Goal: Information Seeking & Learning: Learn about a topic

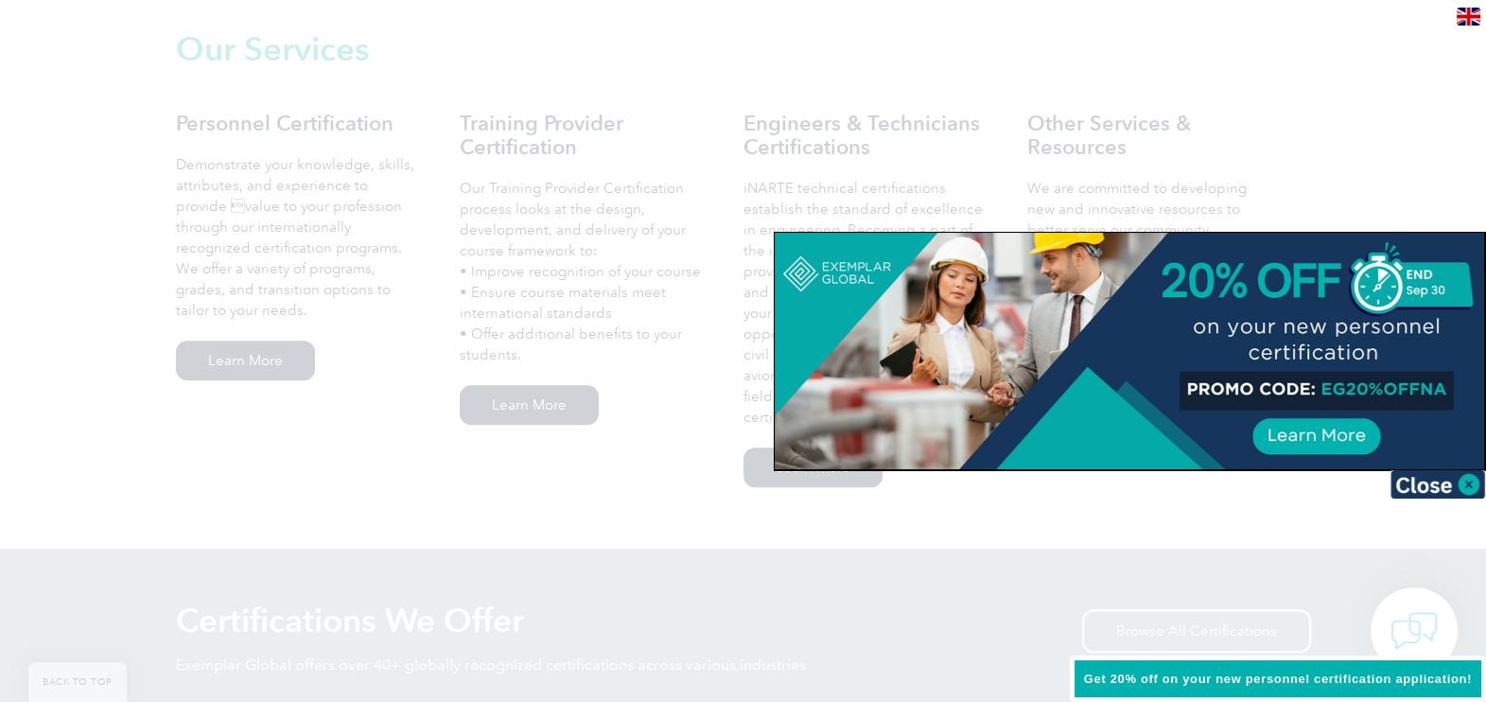
scroll to position [1349, 0]
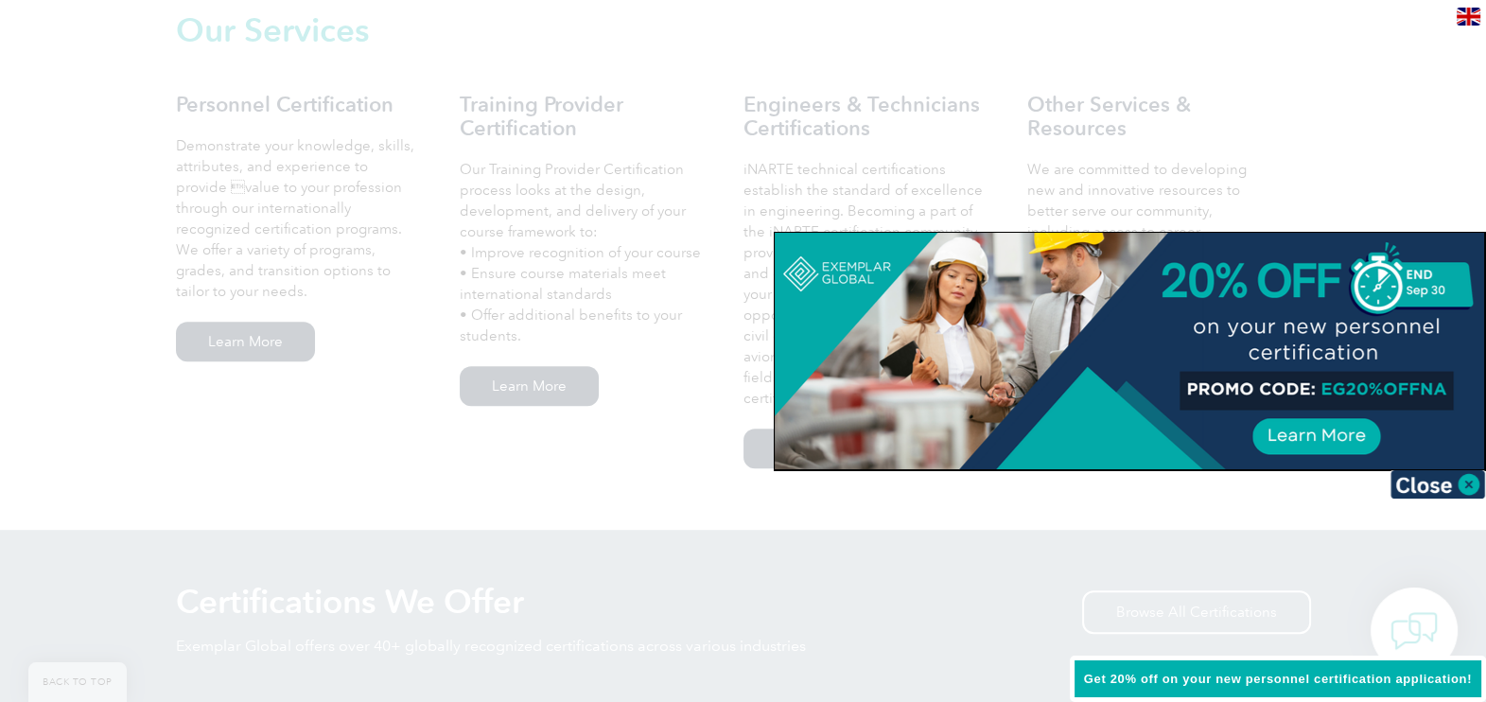
click at [1463, 466] on div at bounding box center [1129, 351] width 709 height 236
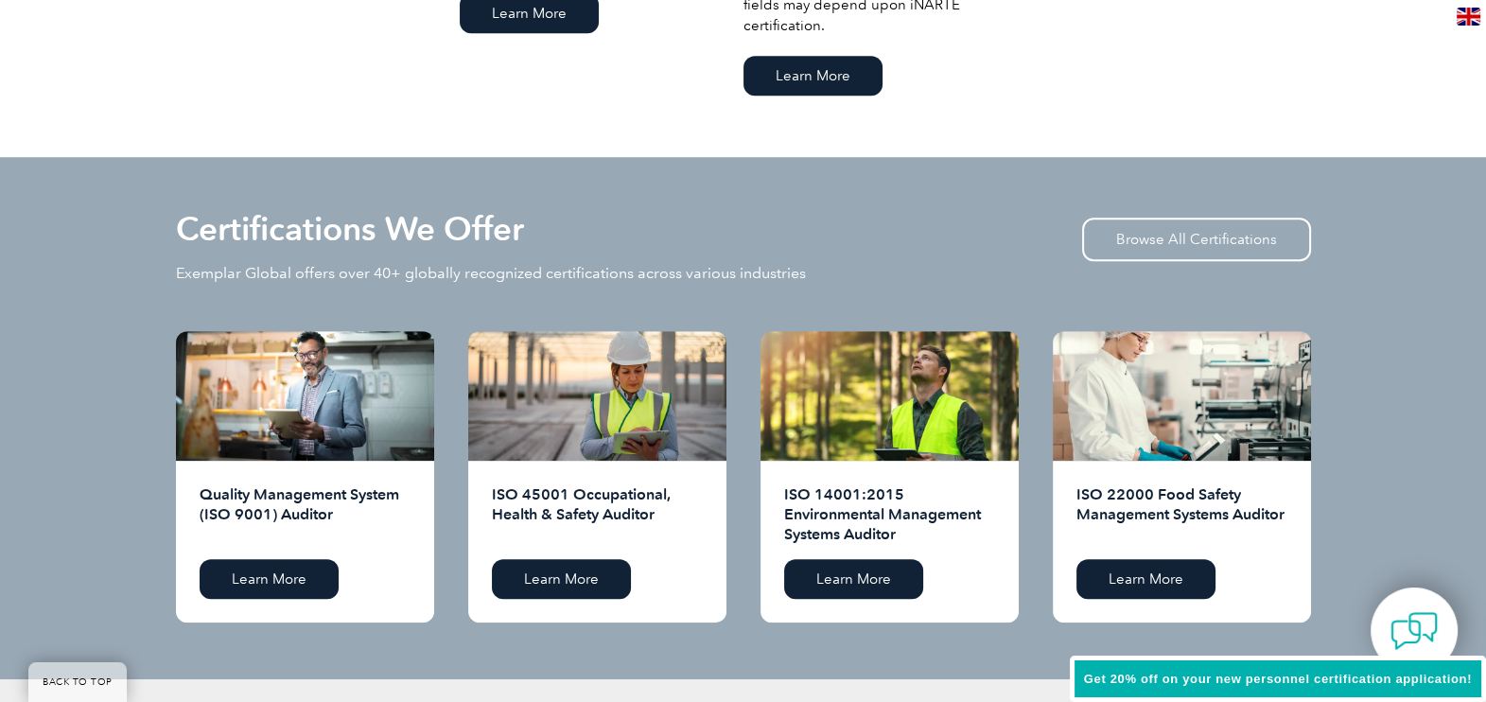
scroll to position [1728, 0]
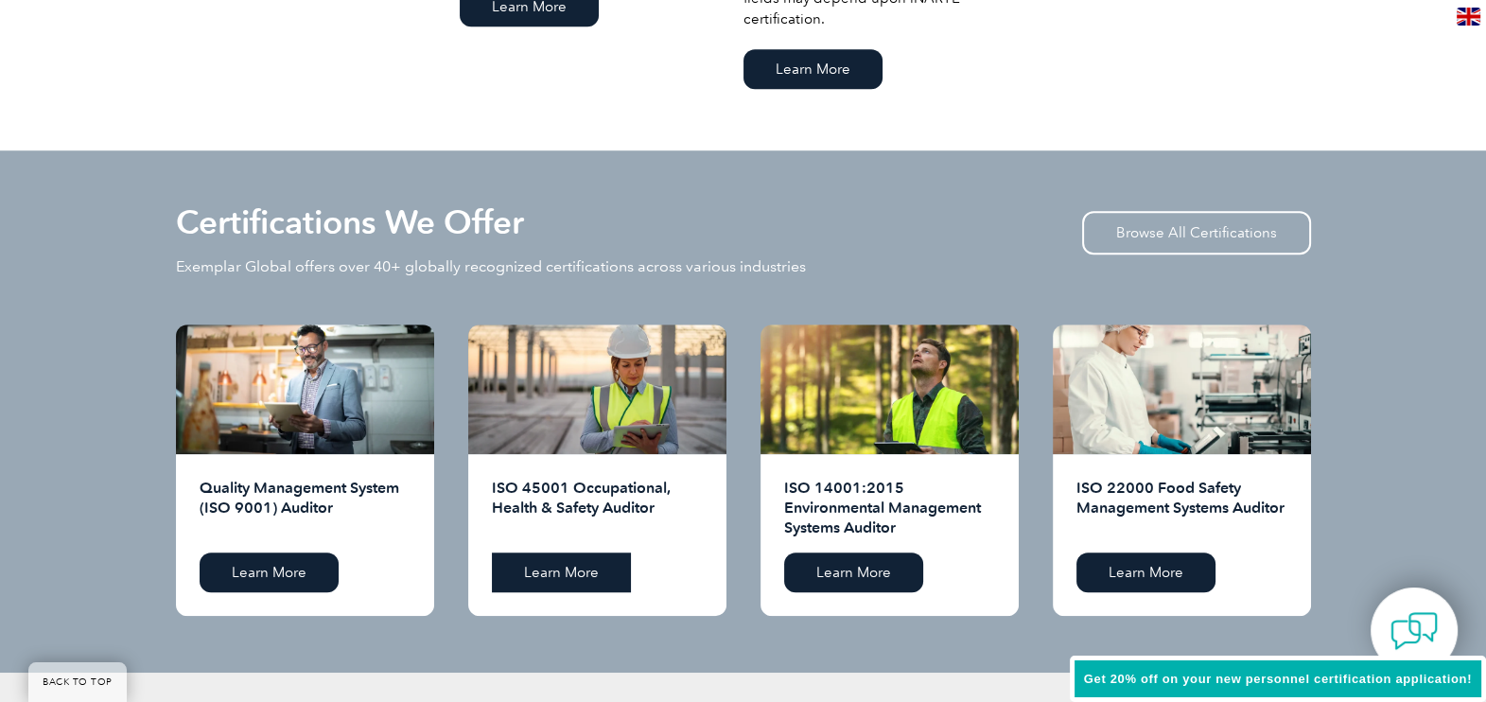
click at [586, 572] on link "Learn More" at bounding box center [561, 572] width 139 height 40
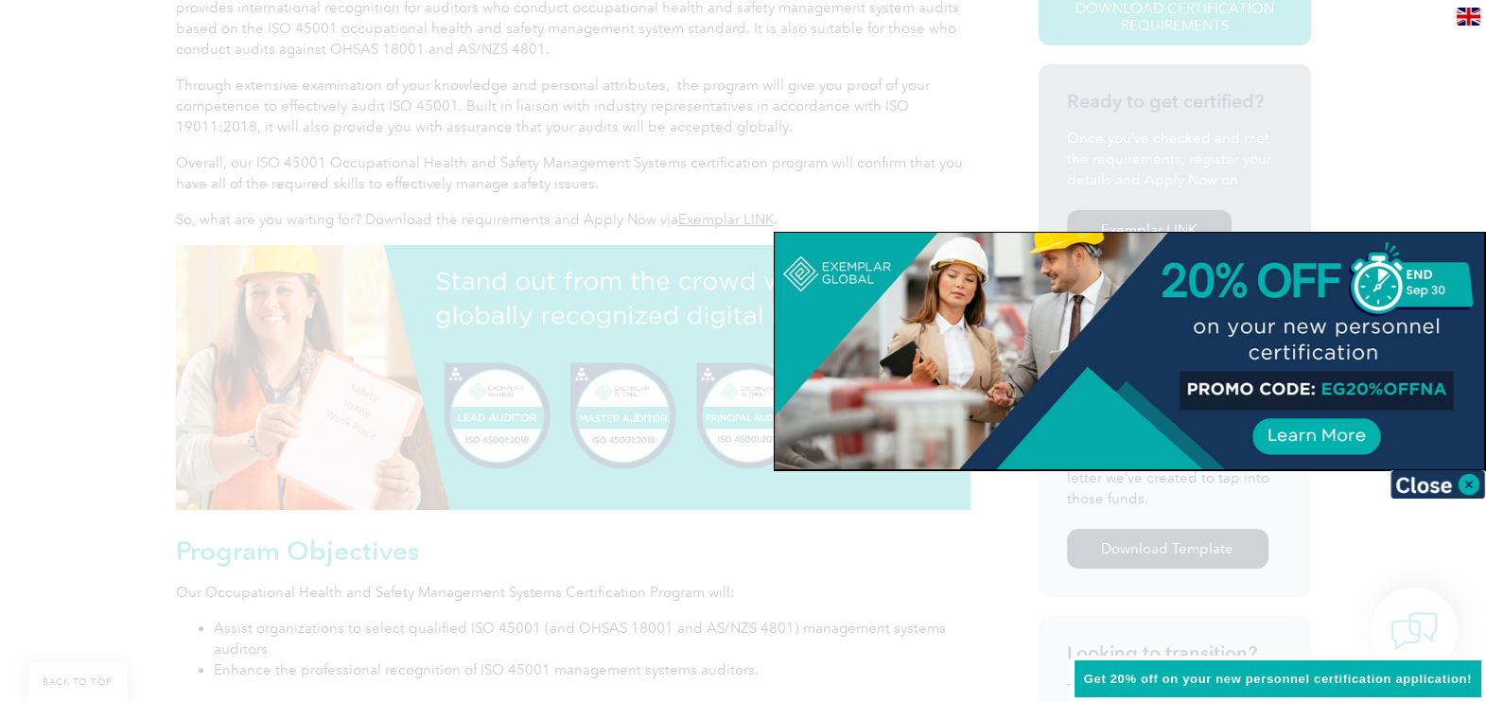
scroll to position [572, 0]
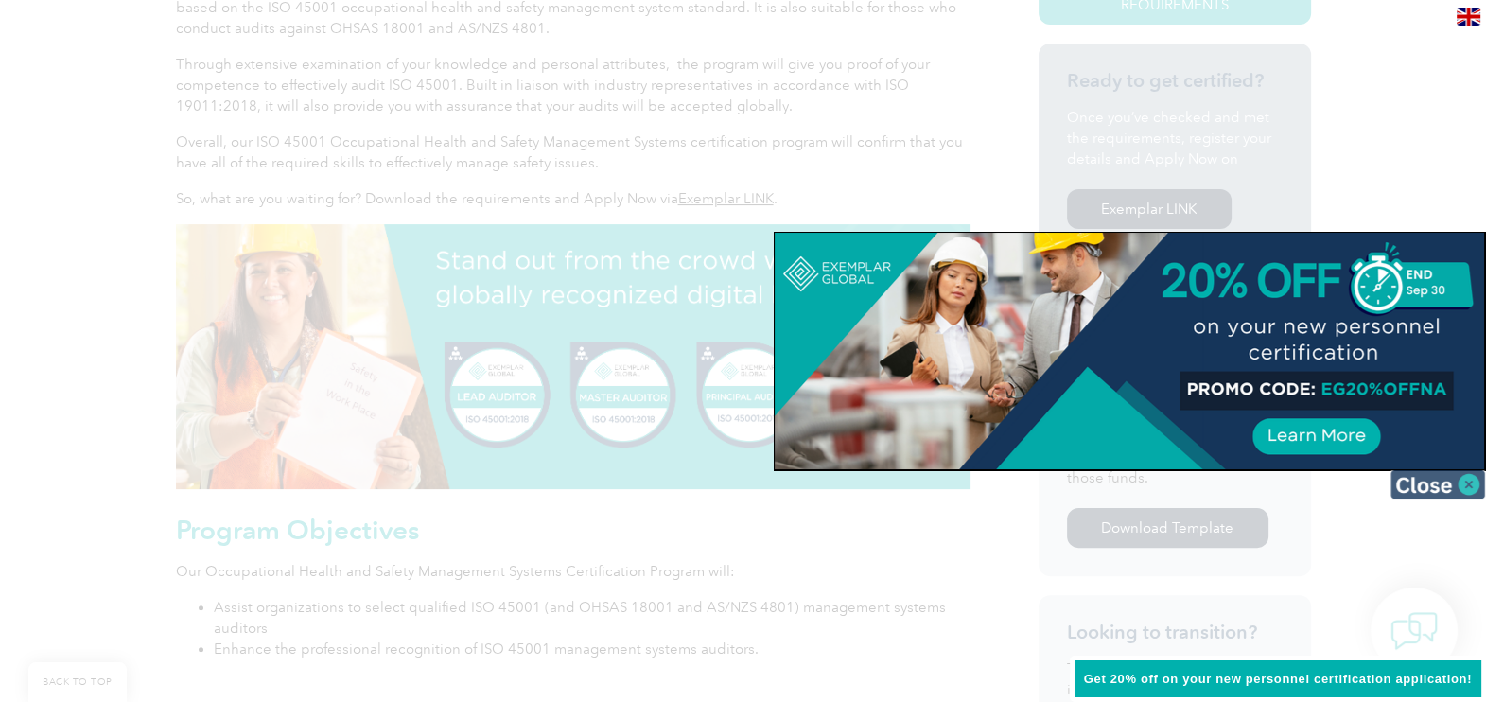
click at [1461, 480] on img at bounding box center [1437, 484] width 95 height 28
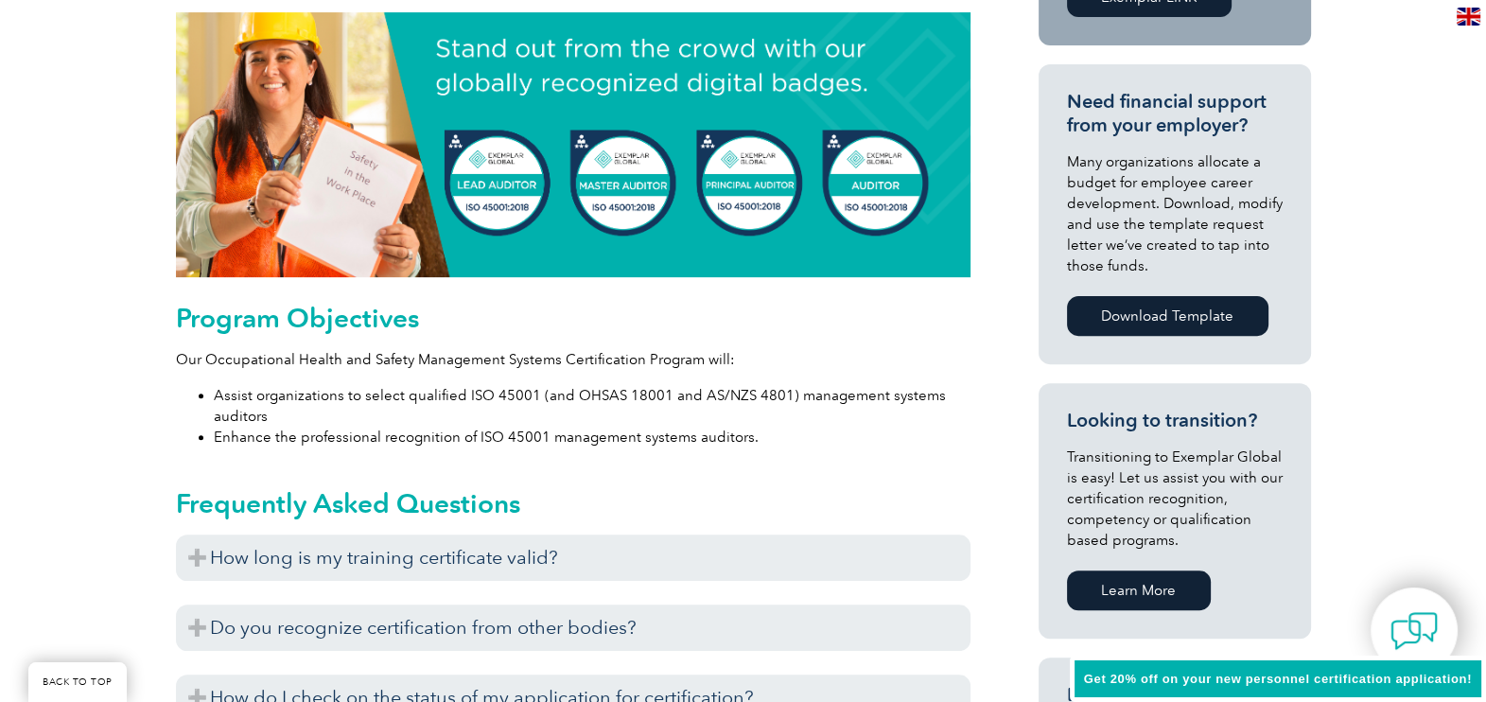
scroll to position [788, 0]
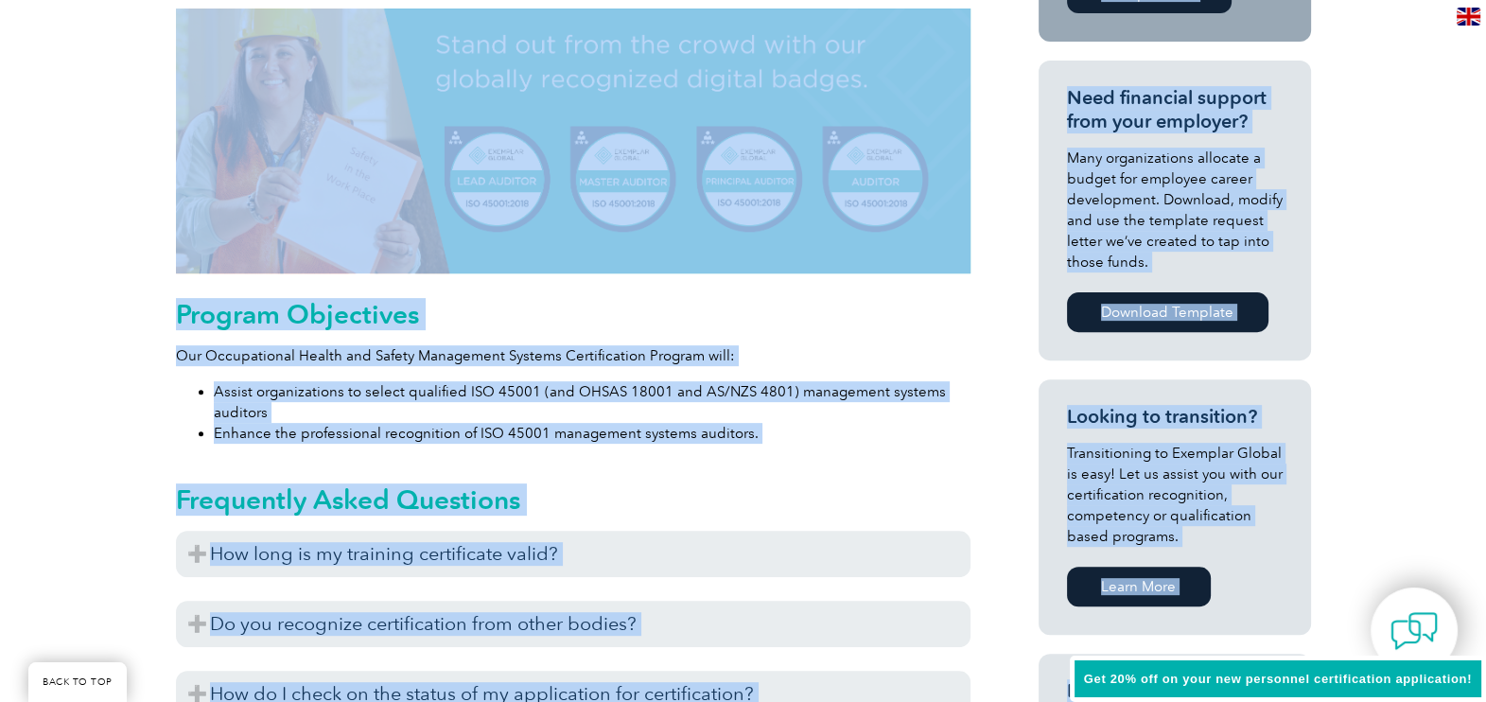
drag, startPoint x: 1502, startPoint y: 305, endPoint x: 1489, endPoint y: 260, distance: 46.4
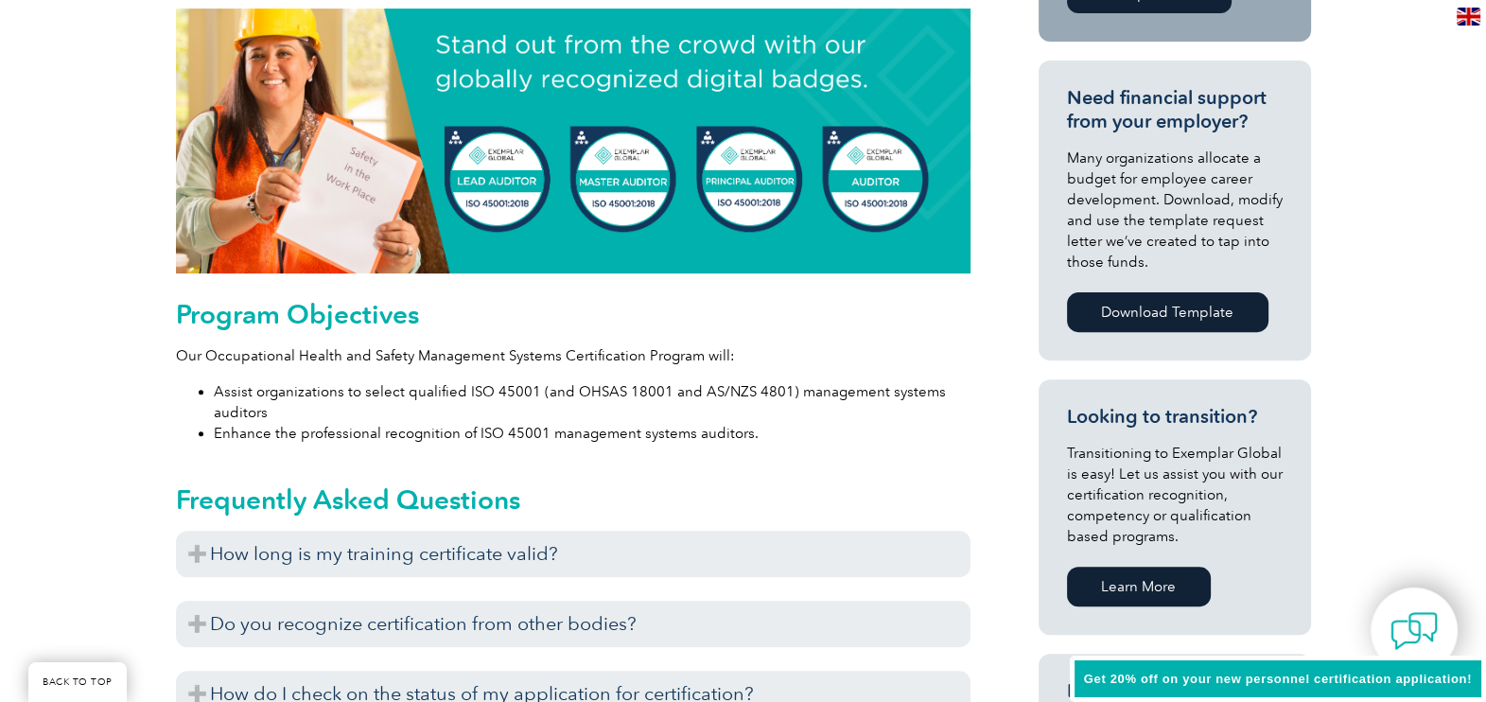
drag, startPoint x: 1489, startPoint y: 260, endPoint x: 1440, endPoint y: 294, distance: 59.0
click at [1440, 294] on div "General Overview Exemplar Global’s ISO 45001 Occupational Health & Safety Manag…" at bounding box center [743, 664] width 1486 height 2055
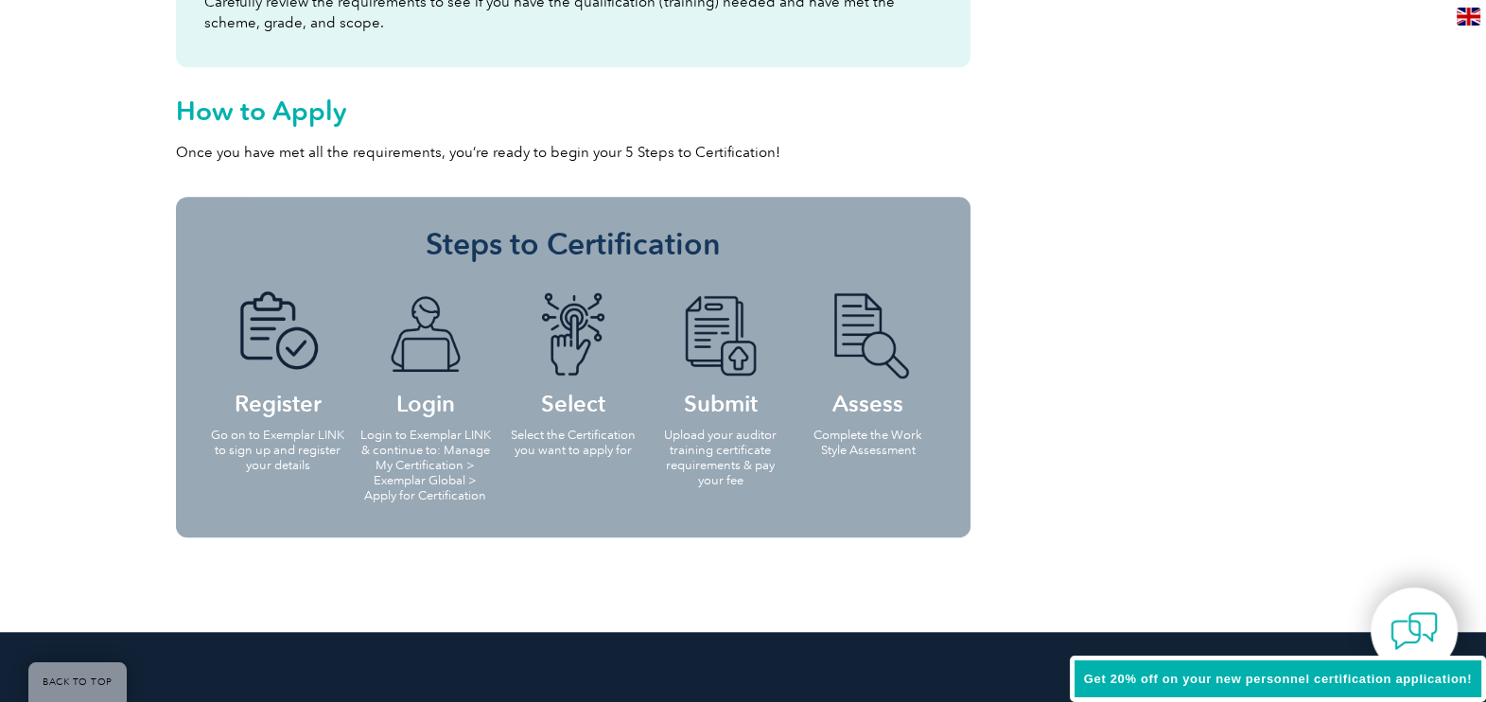
scroll to position [1843, 0]
